Goal: Find specific page/section: Find specific page/section

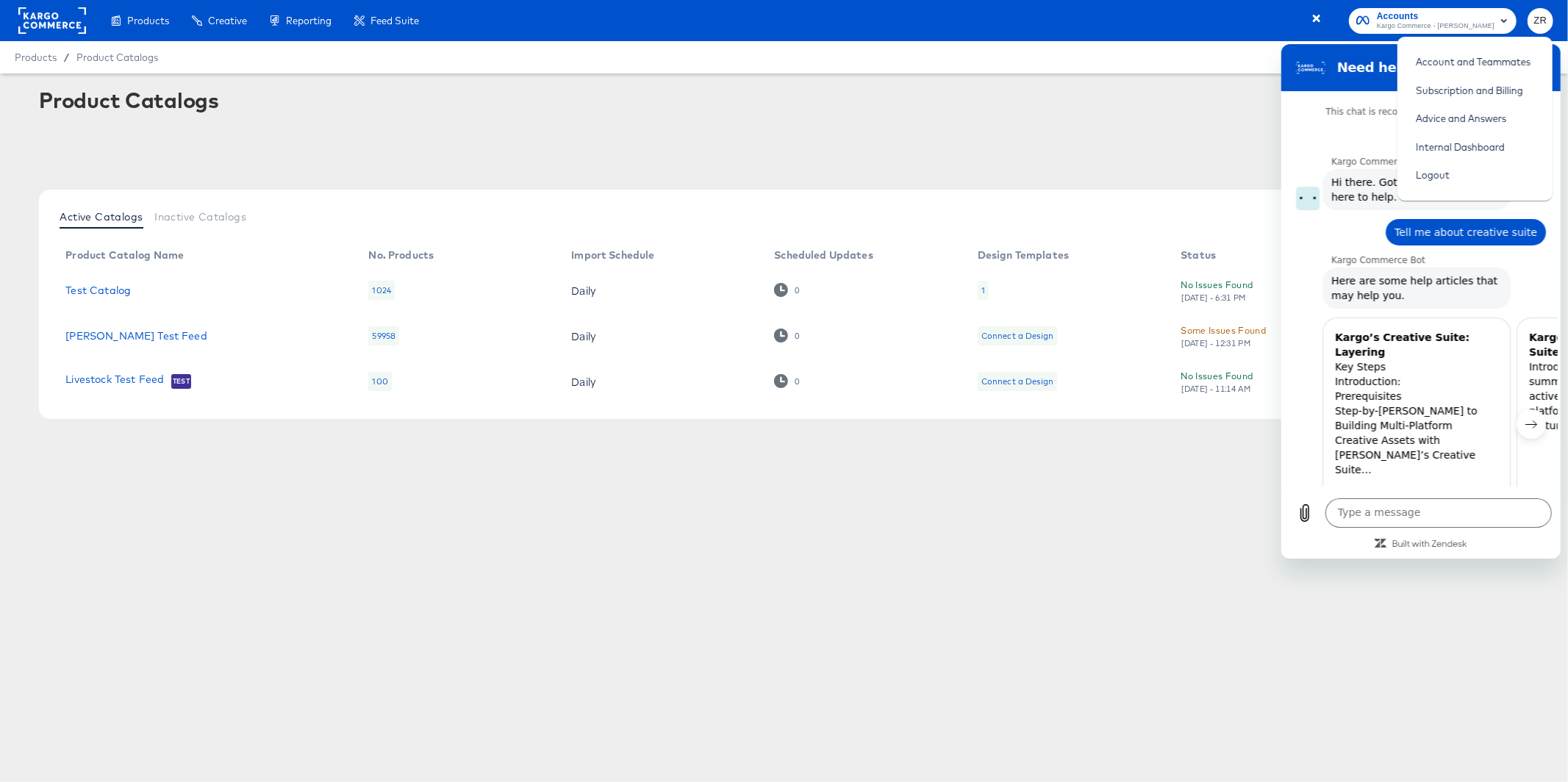
scroll to position [187, 0]
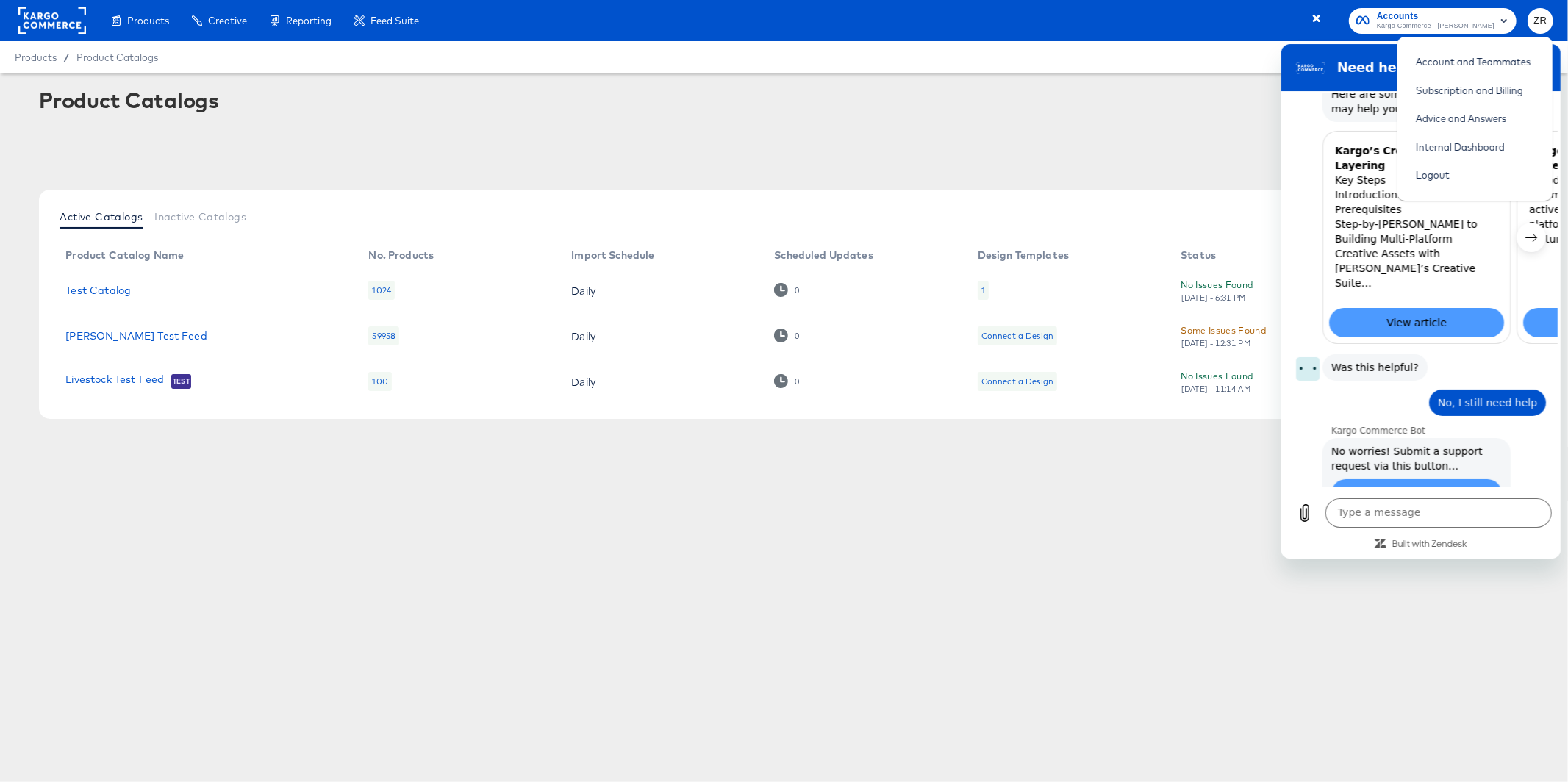
click at [1067, 105] on div "Product Catalogs + New Product Catalog" at bounding box center [784, 102] width 1490 height 29
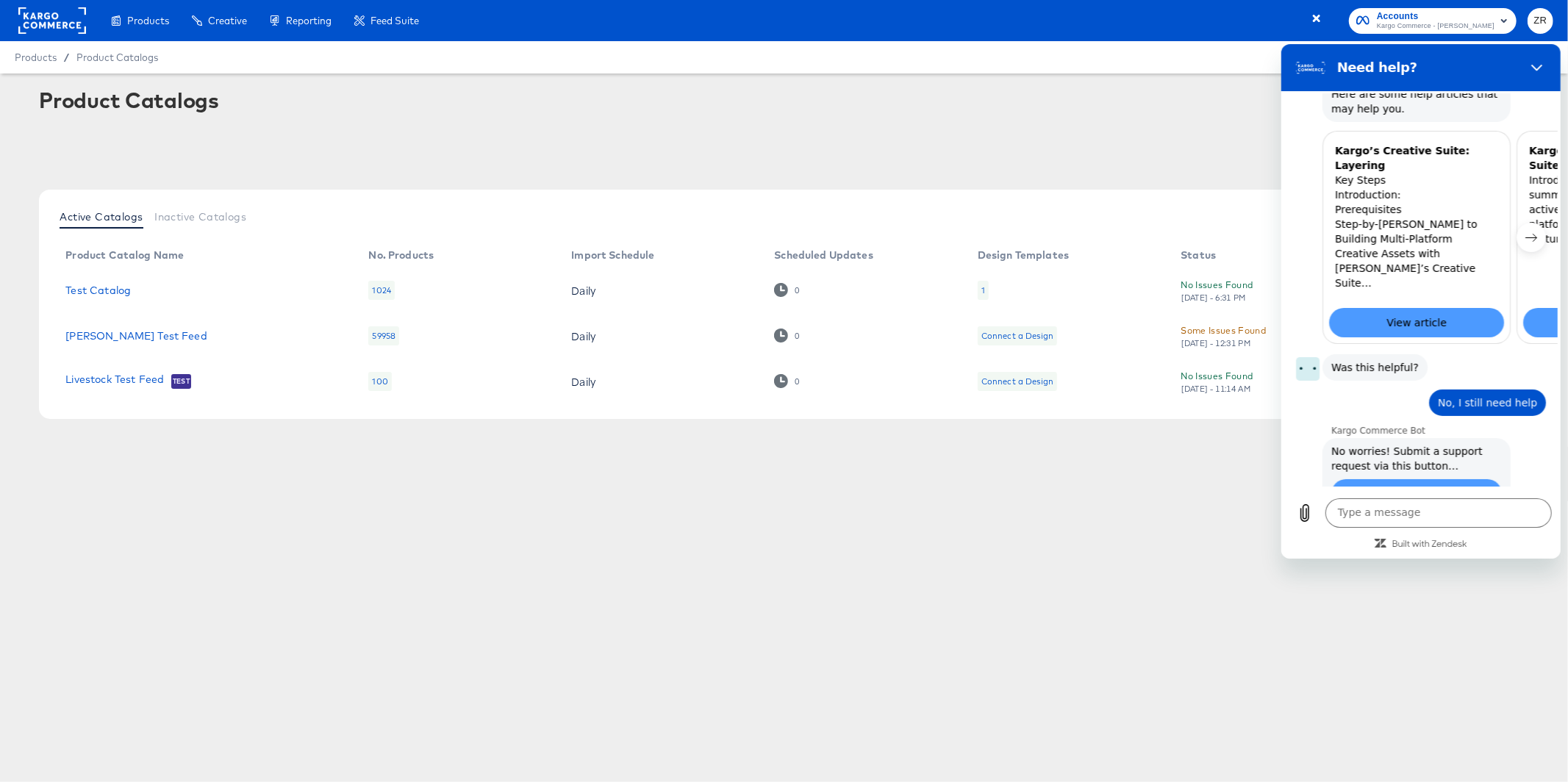
click at [1107, 162] on div at bounding box center [784, 146] width 1490 height 33
click at [123, 293] on link "Test Catalog" at bounding box center [98, 291] width 65 height 12
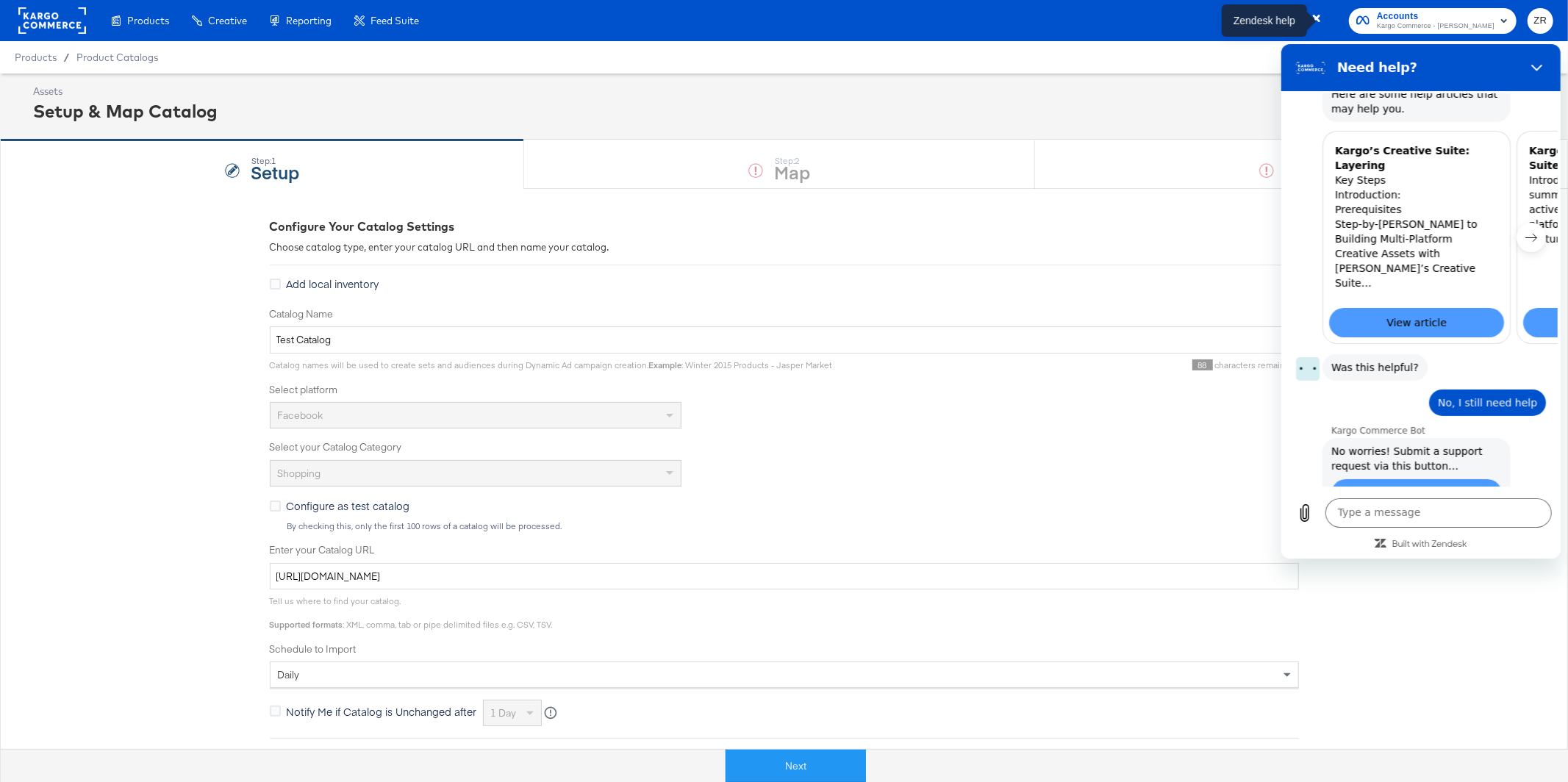
click at [1325, 18] on icon "button" at bounding box center [1318, 20] width 13 height 13
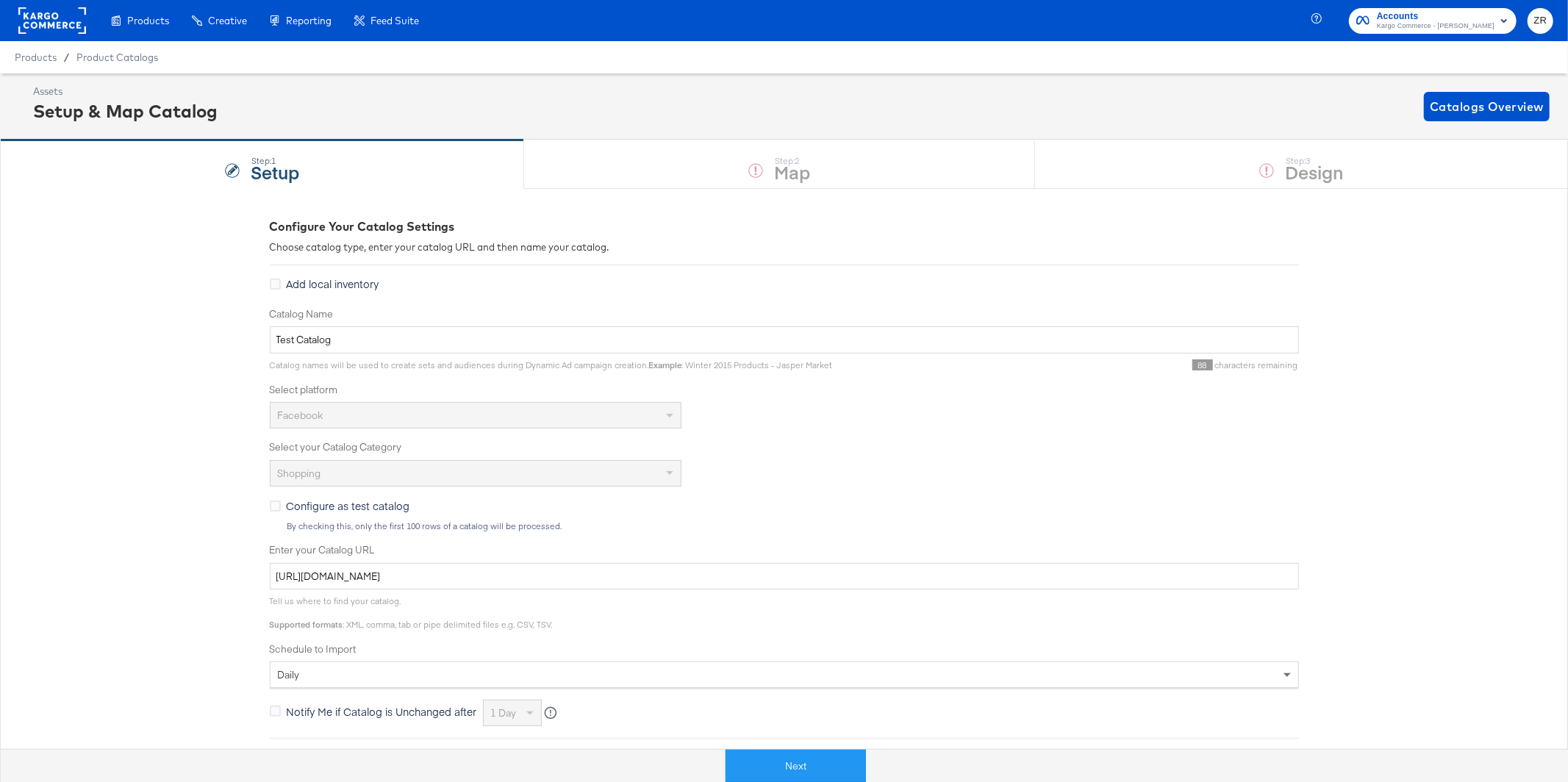
click at [64, 30] on rect at bounding box center [52, 21] width 68 height 27
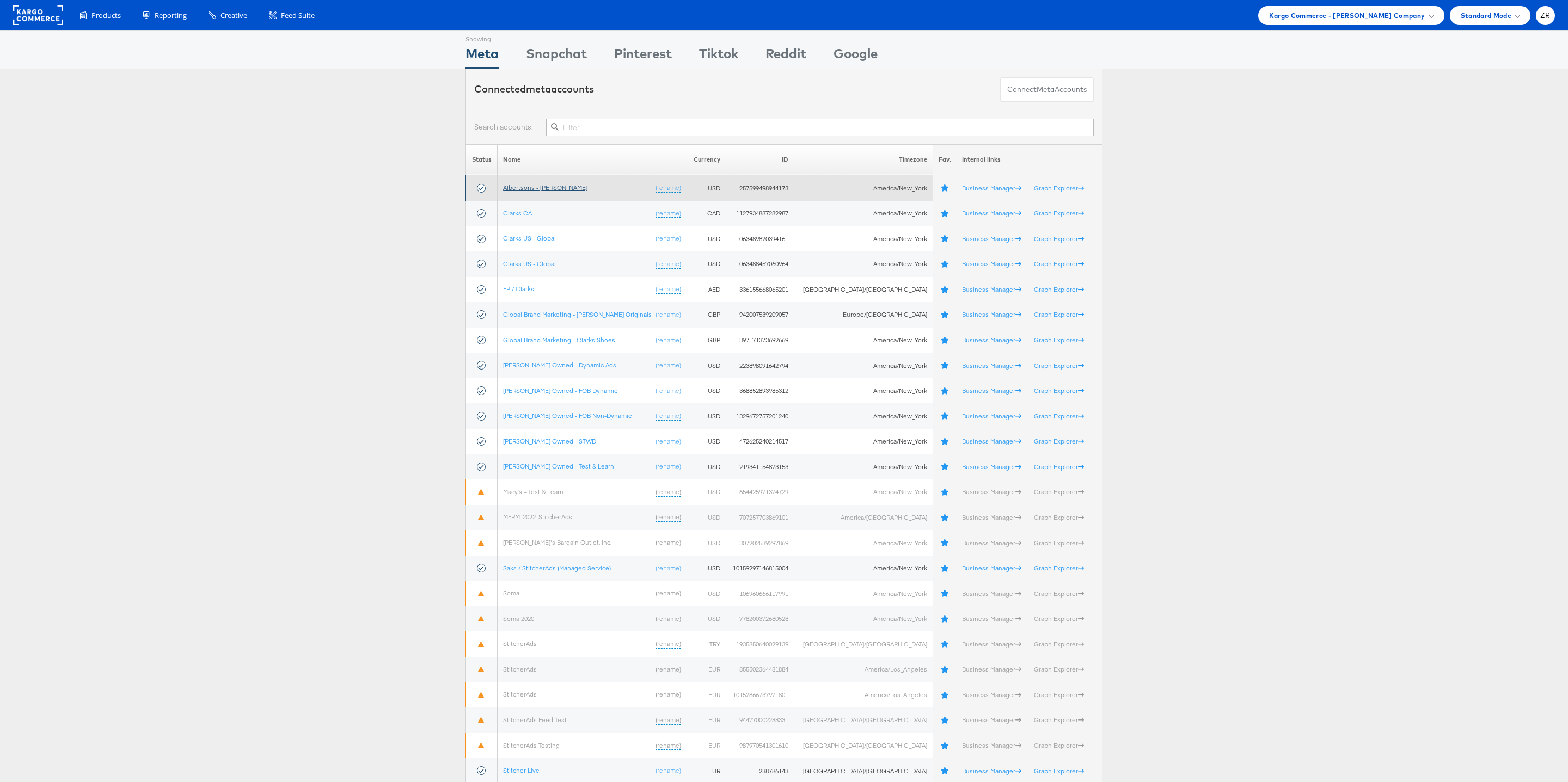
click at [542, 192] on link "Albertsons - [PERSON_NAME]" at bounding box center [545, 187] width 84 height 8
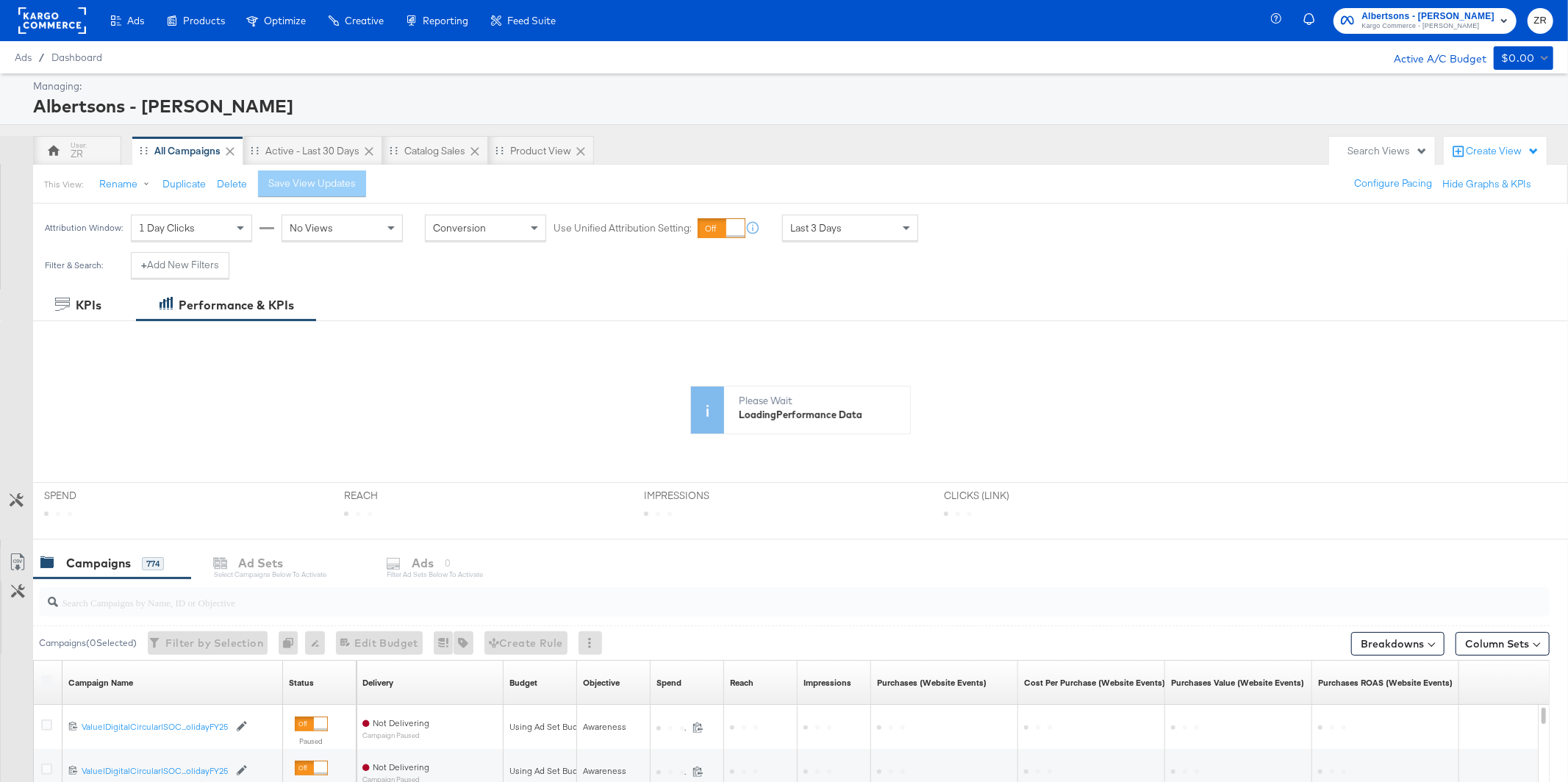
click at [1534, 150] on icon at bounding box center [1534, 150] width 8 height 8
